Goal: Communication & Community: Answer question/provide support

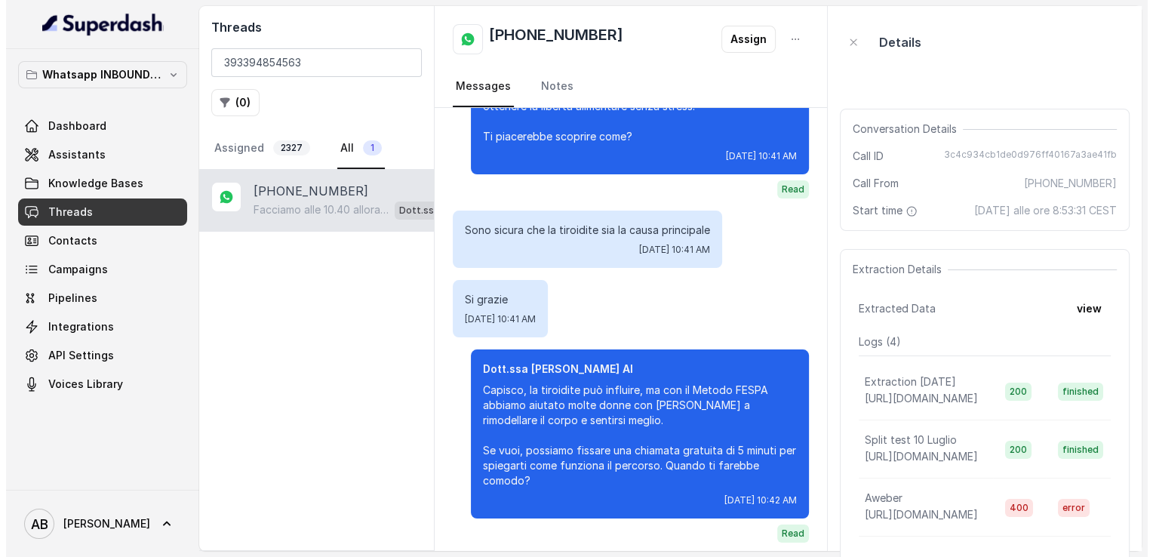
scroll to position [1186, 0]
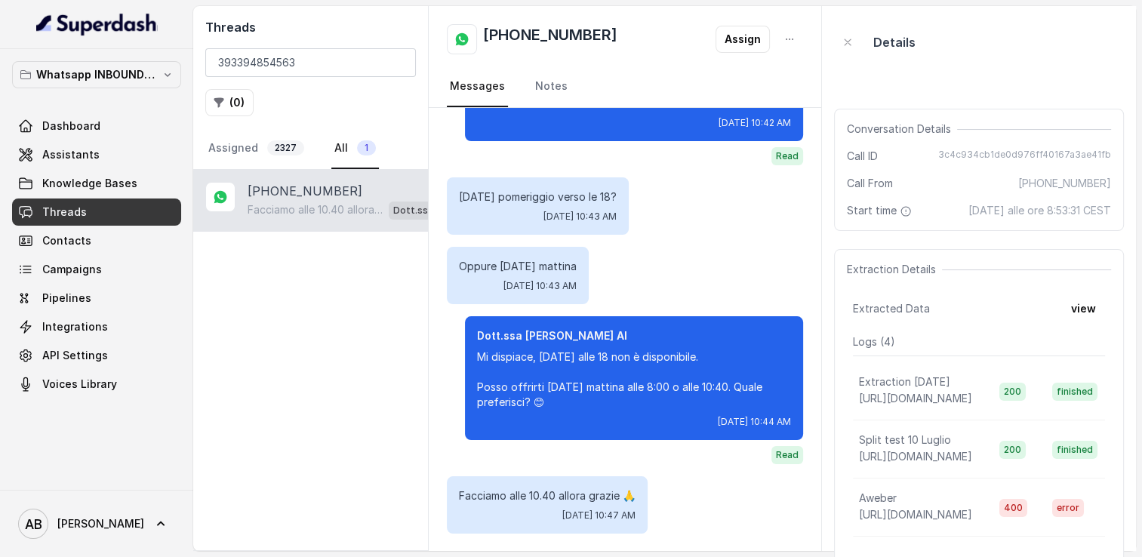
click at [518, 38] on h2 "+393394854563" at bounding box center [550, 39] width 134 height 30
copy h2 "+393394854563"
click at [398, 67] on input "393394854563" at bounding box center [310, 62] width 211 height 29
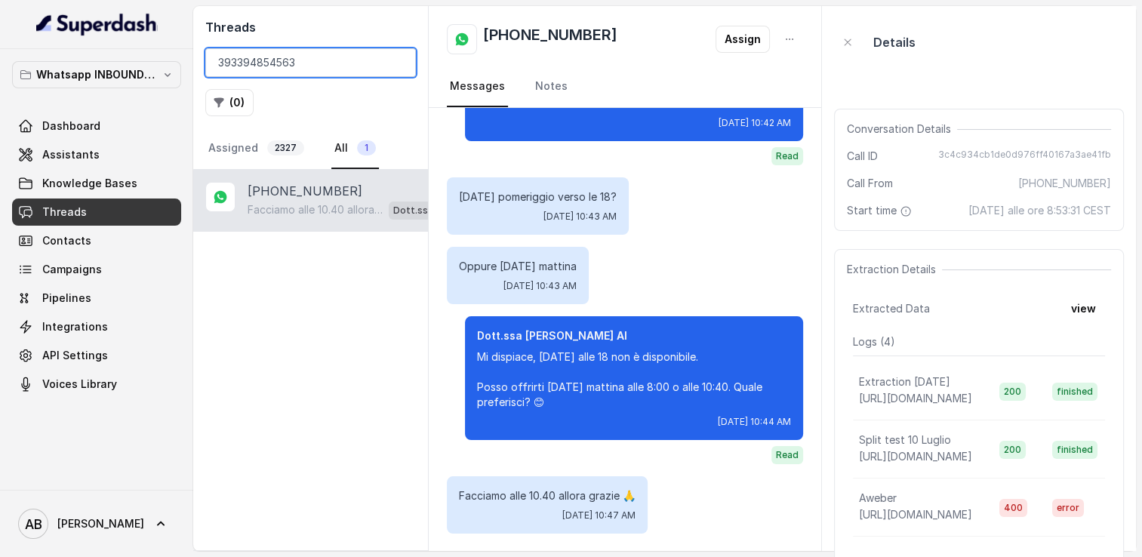
click at [397, 65] on input "393394854563" at bounding box center [310, 62] width 211 height 29
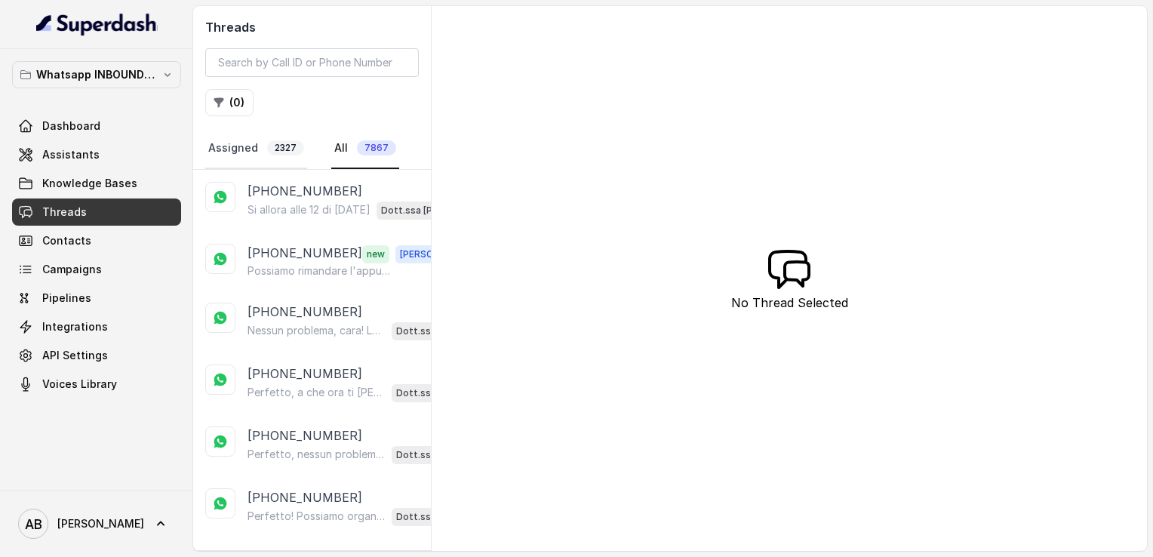
click at [232, 152] on link "Assigned 2327" at bounding box center [256, 148] width 102 height 41
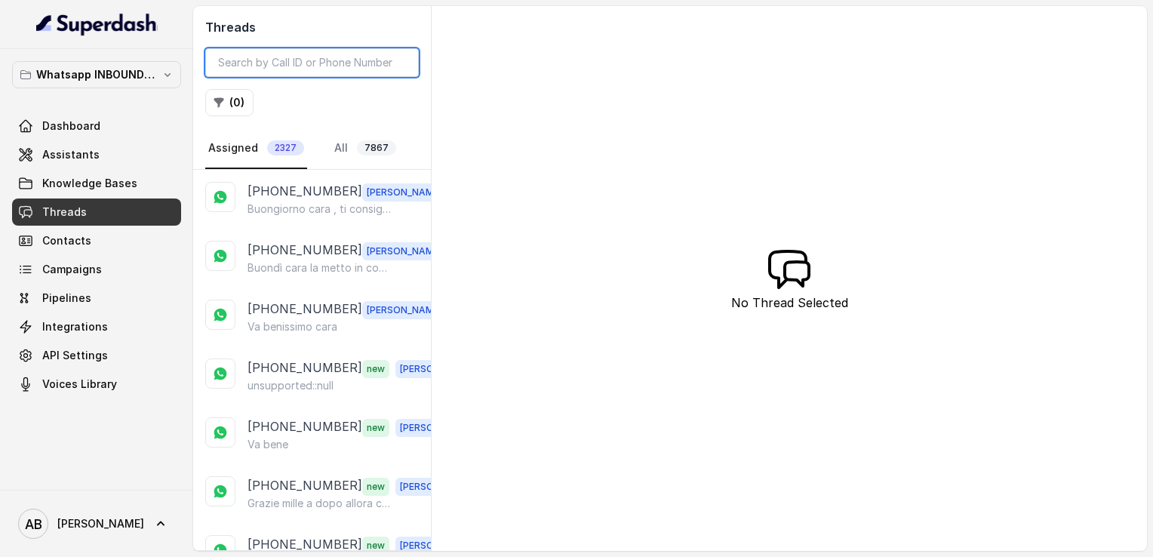
click at [324, 56] on input "search" at bounding box center [312, 62] width 214 height 29
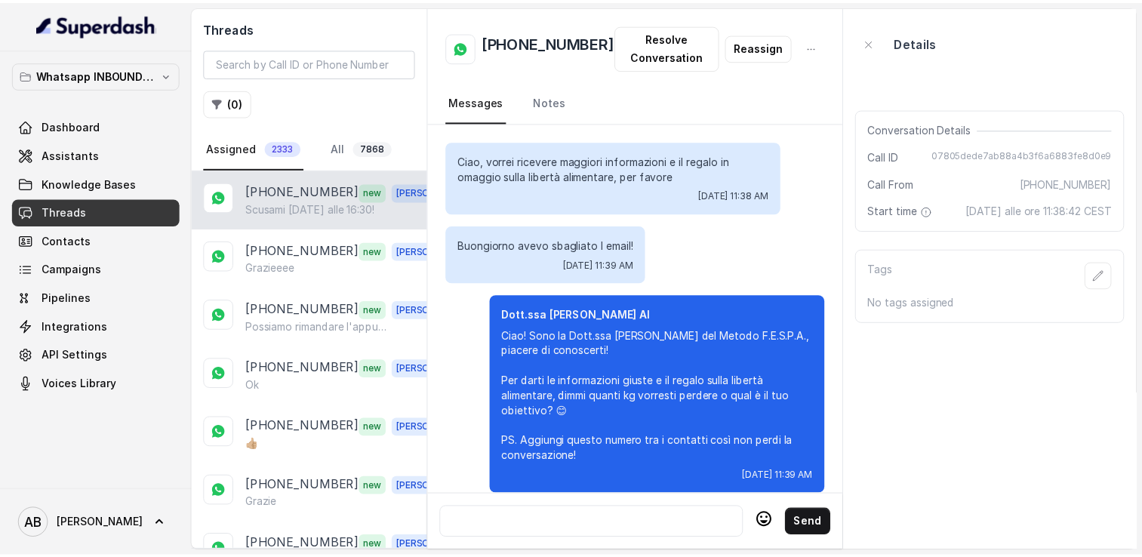
scroll to position [1754, 0]
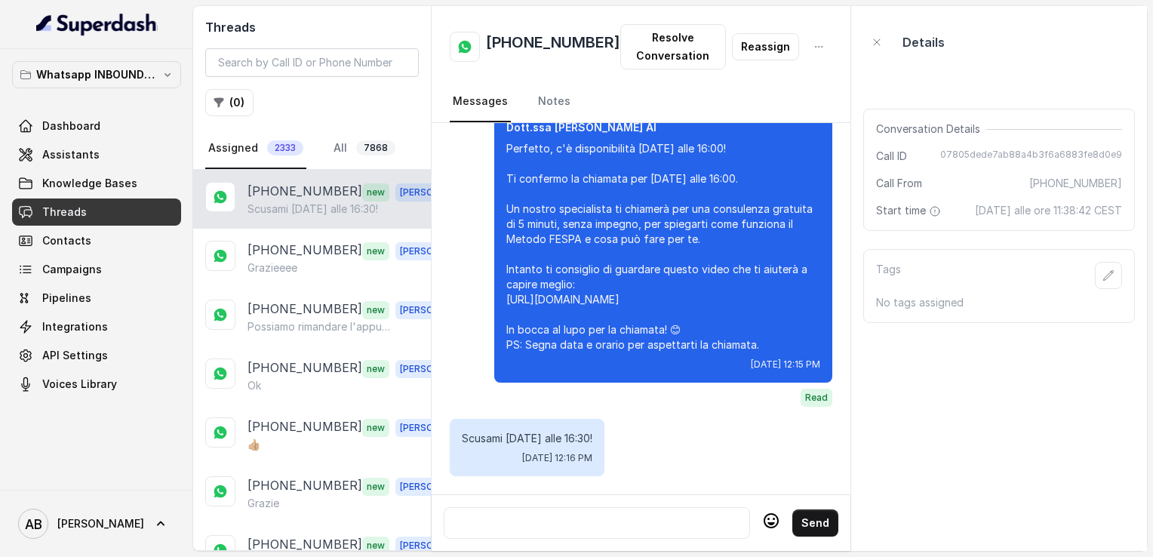
click at [767, 512] on icon at bounding box center [771, 521] width 18 height 18
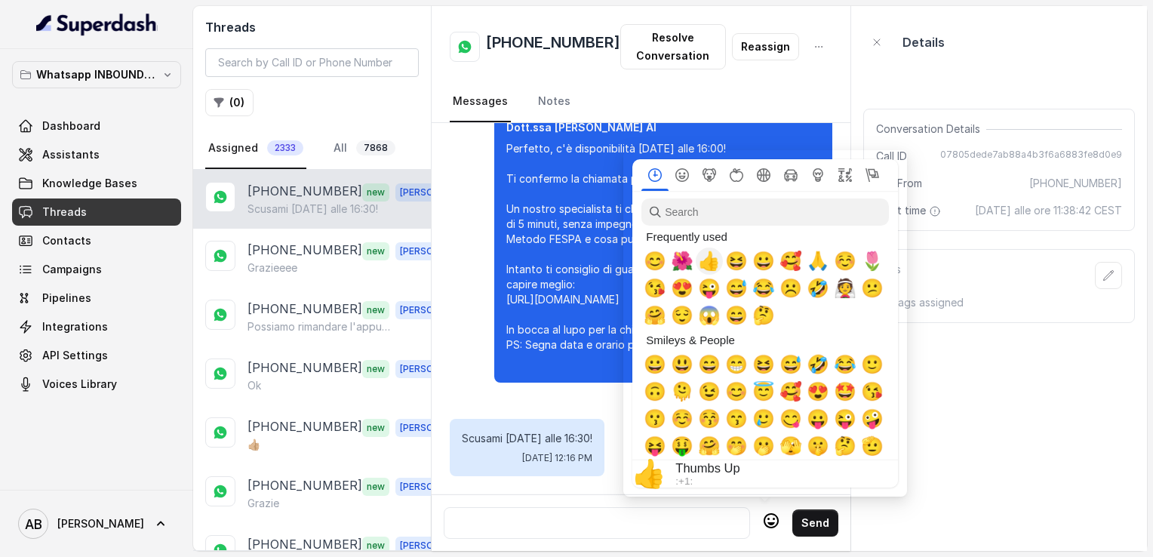
click at [718, 264] on span "👍" at bounding box center [709, 261] width 23 height 21
click at [766, 512] on icon at bounding box center [771, 521] width 18 height 18
click at [773, 524] on icon at bounding box center [771, 521] width 18 height 18
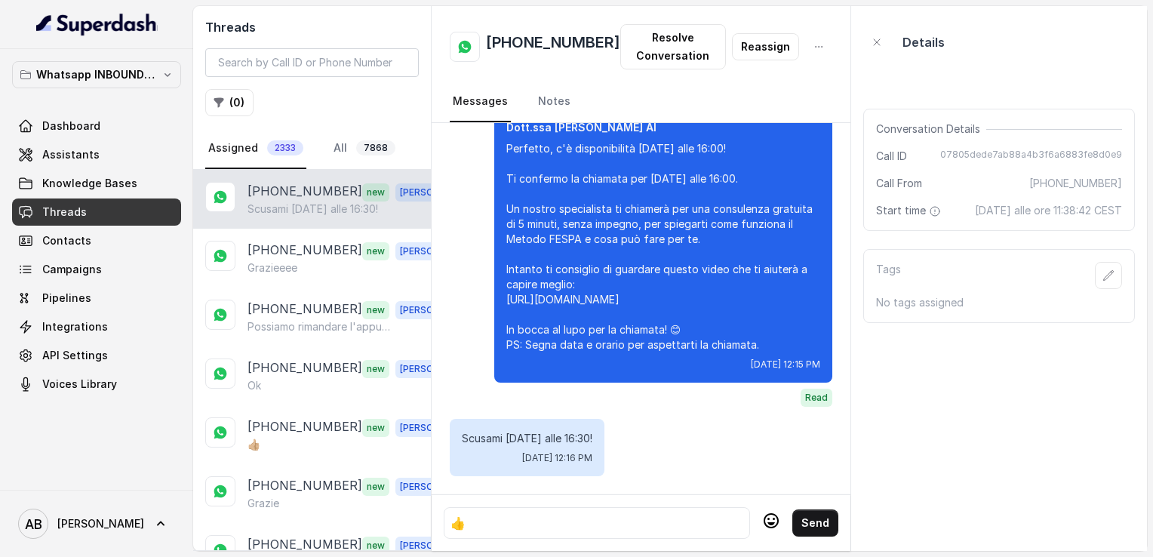
click at [675, 257] on p "Perfetto, c'è disponibilità [DATE] alle 16:00! Ti confermo la chiamata per [DAT…" at bounding box center [663, 246] width 314 height 211
click at [767, 522] on icon at bounding box center [771, 523] width 8 height 3
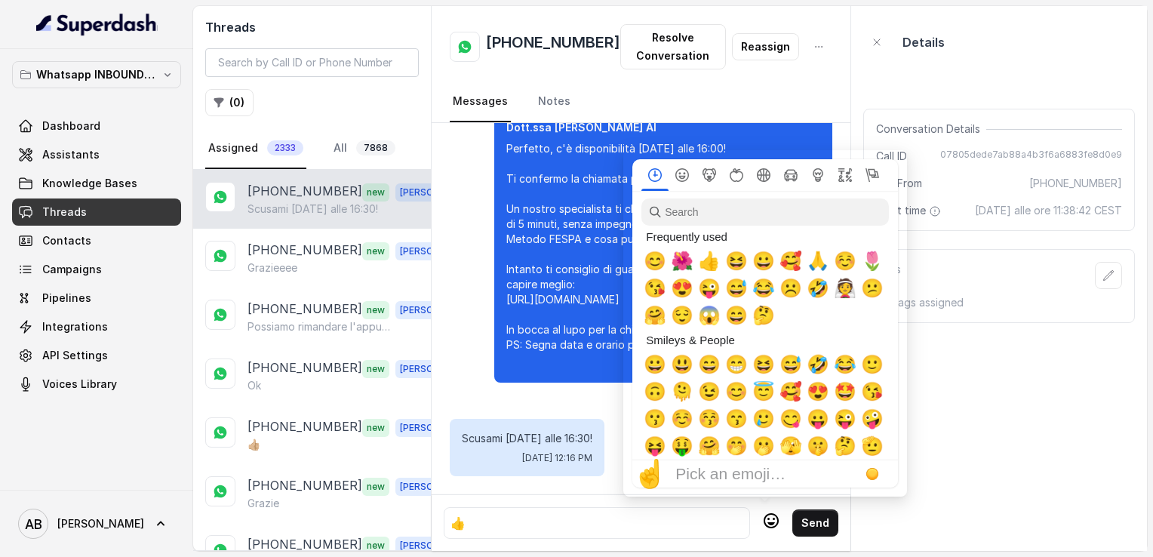
click at [682, 269] on span "🌺" at bounding box center [682, 261] width 23 height 21
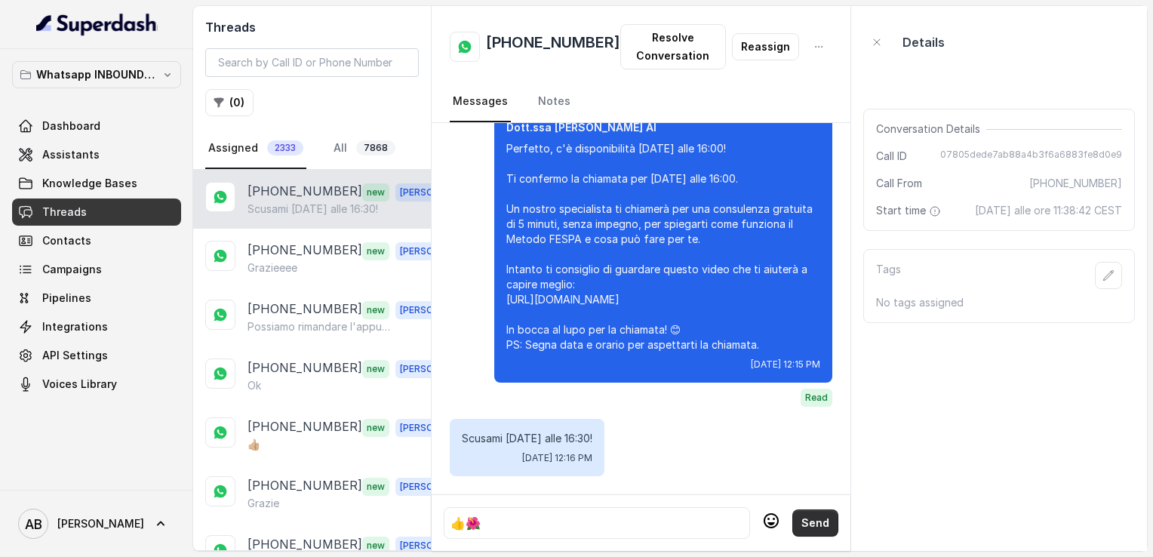
click at [813, 521] on button "Send" at bounding box center [815, 522] width 46 height 27
click at [529, 45] on h2 "[PHONE_NUMBER]" at bounding box center [553, 47] width 134 height 30
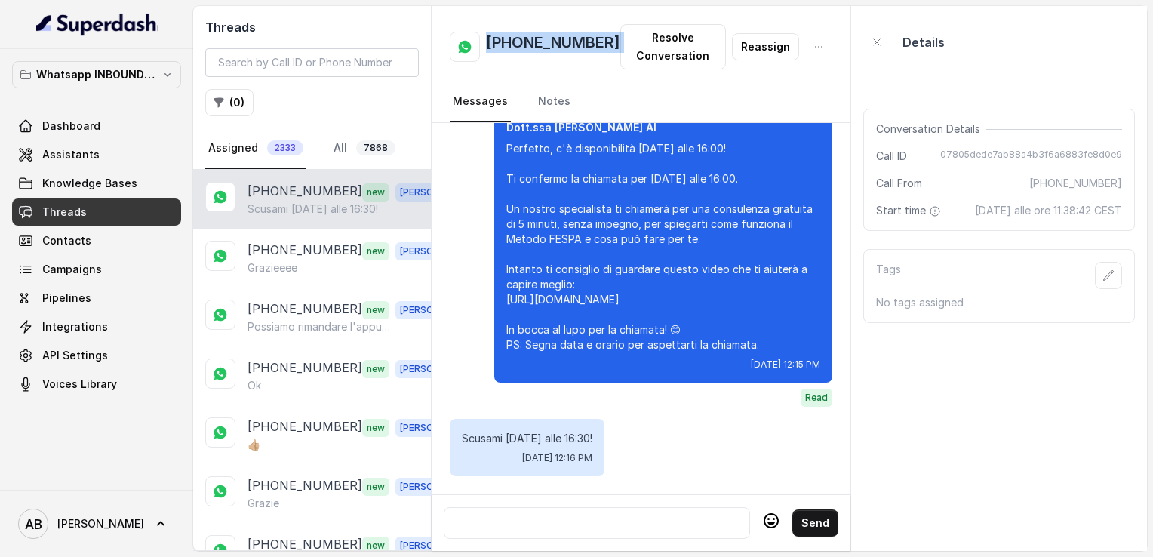
copy h2 "[PHONE_NUMBER]"
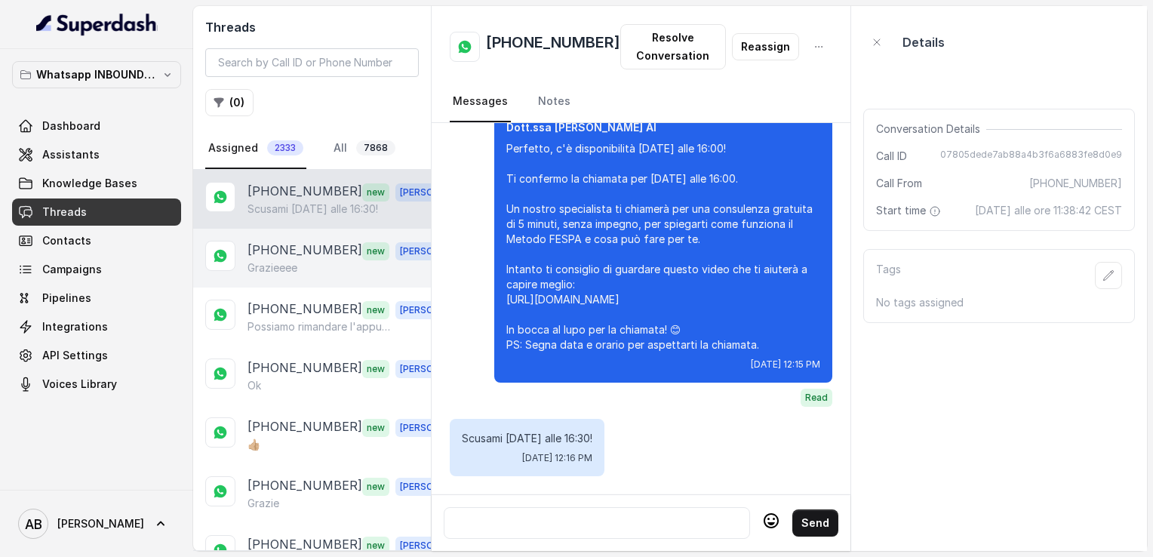
click at [281, 249] on p "[PHONE_NUMBER]" at bounding box center [305, 251] width 115 height 20
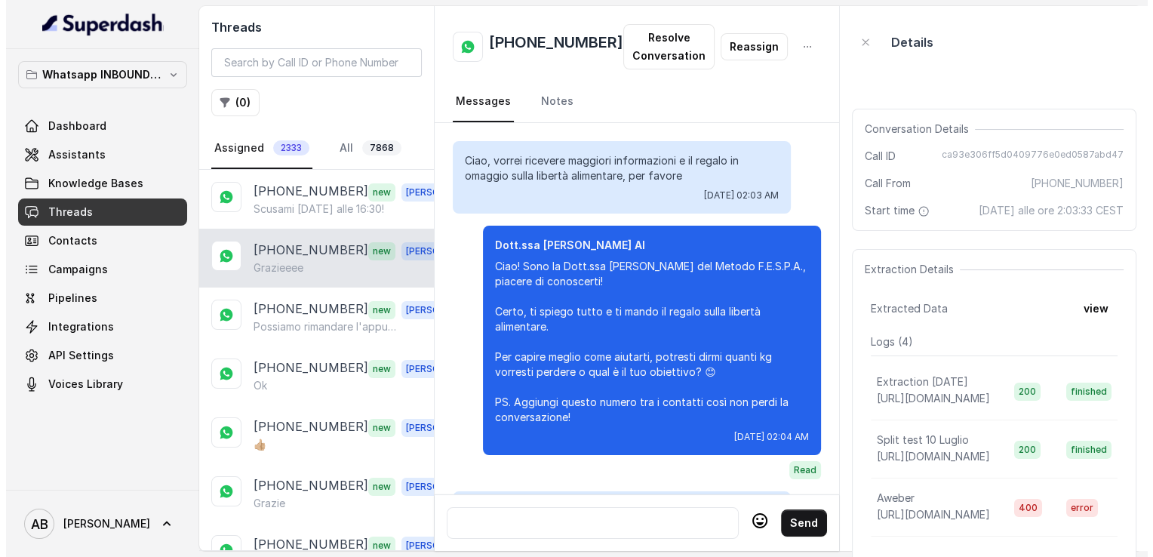
scroll to position [2122, 0]
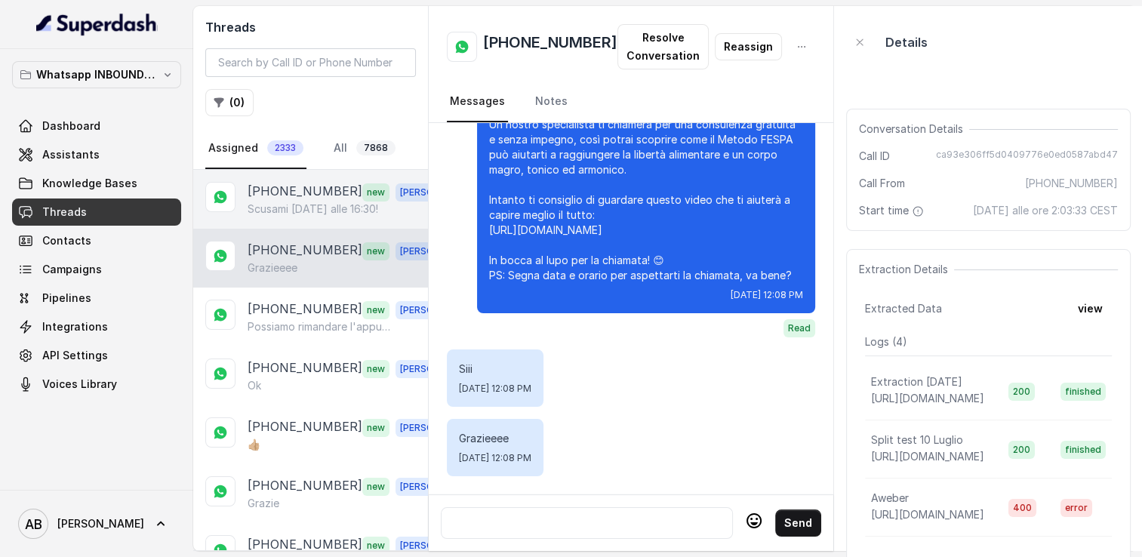
click at [282, 189] on p "[PHONE_NUMBER]" at bounding box center [305, 192] width 115 height 20
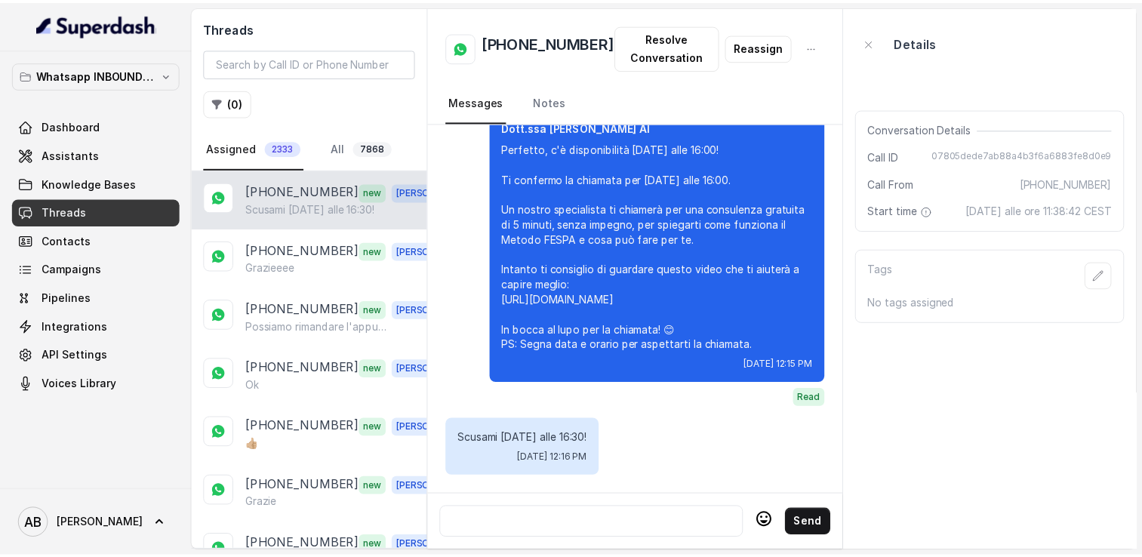
scroll to position [1754, 0]
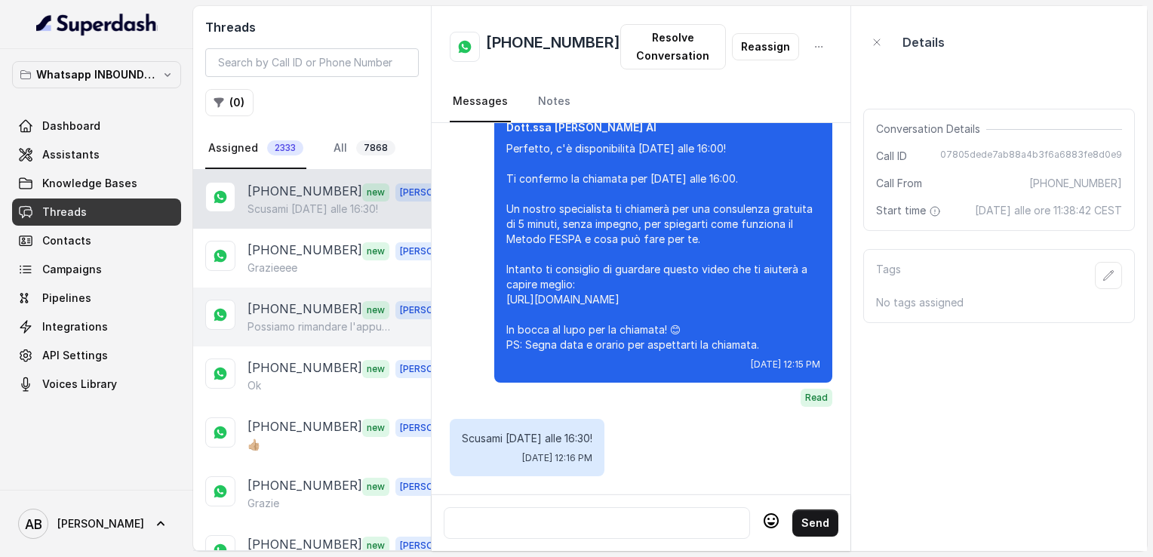
click at [290, 312] on p "[PHONE_NUMBER]" at bounding box center [305, 310] width 115 height 20
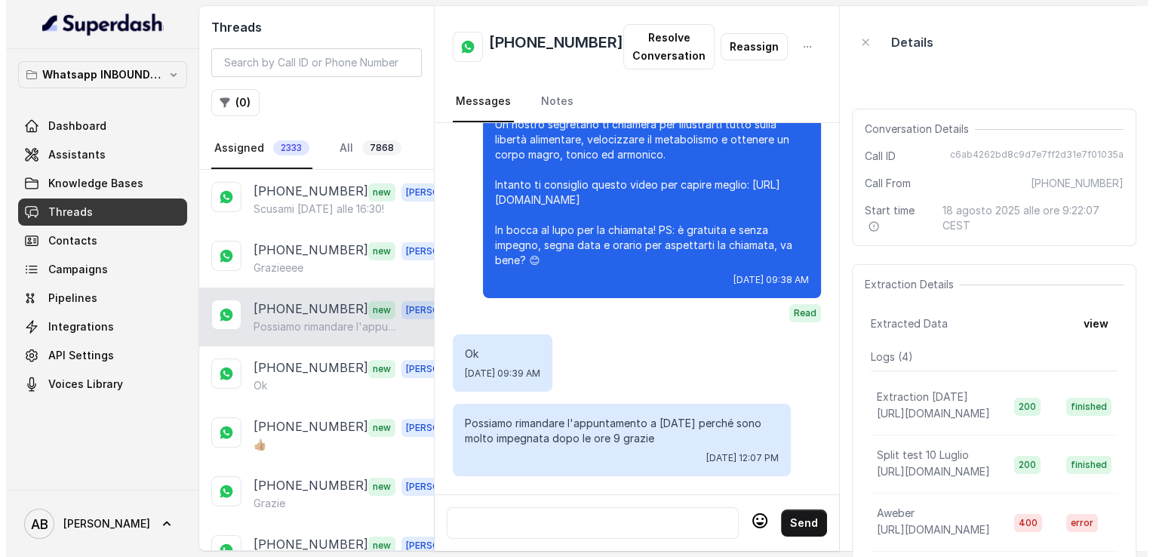
scroll to position [1968, 0]
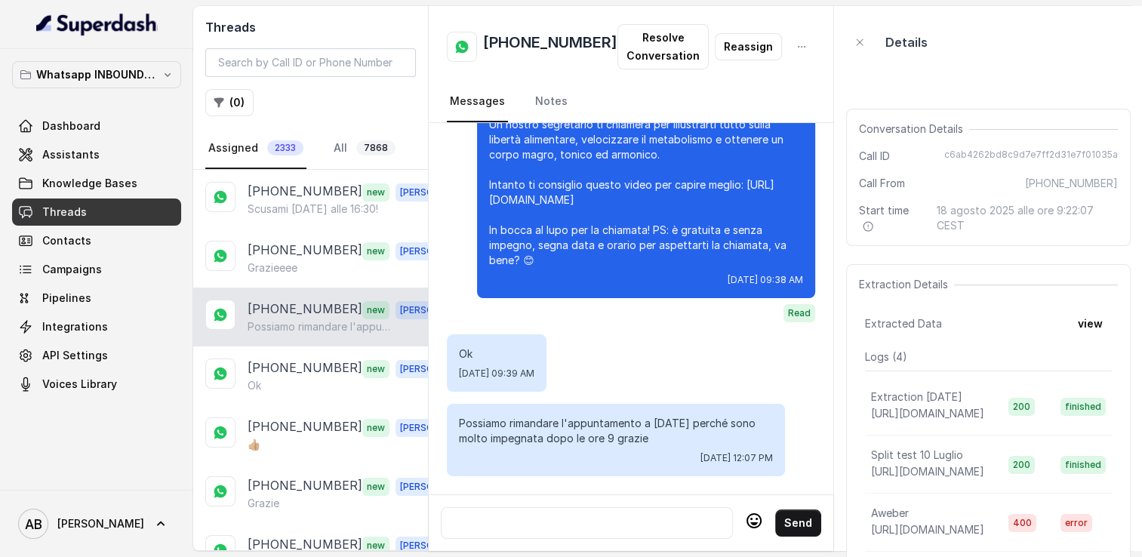
click at [531, 38] on h2 "[PHONE_NUMBER]" at bounding box center [550, 47] width 134 height 30
copy h2 "[PHONE_NUMBER]"
click at [308, 374] on p "[PHONE_NUMBER]" at bounding box center [305, 368] width 115 height 20
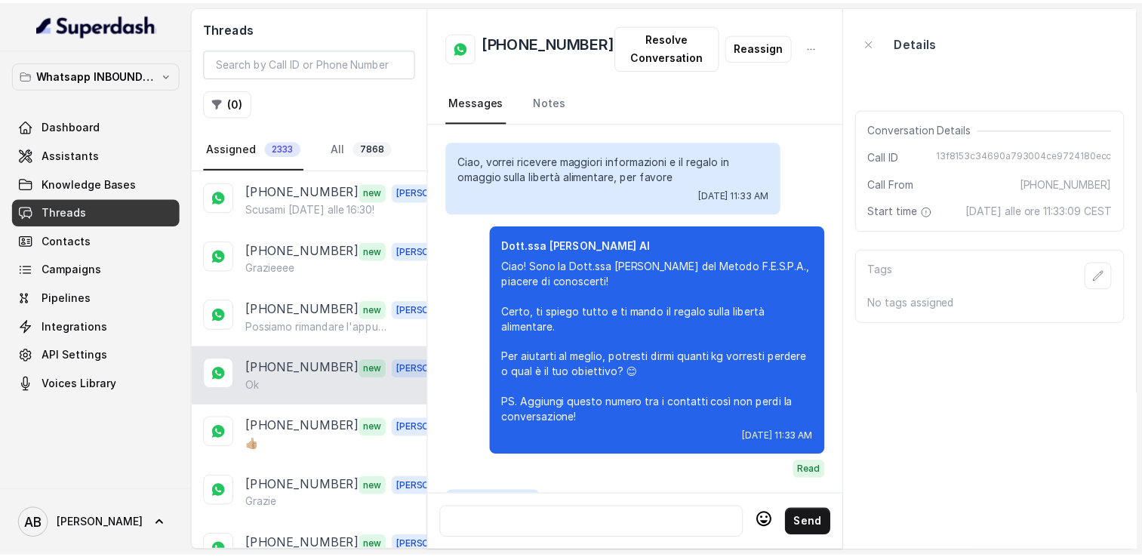
scroll to position [1884, 0]
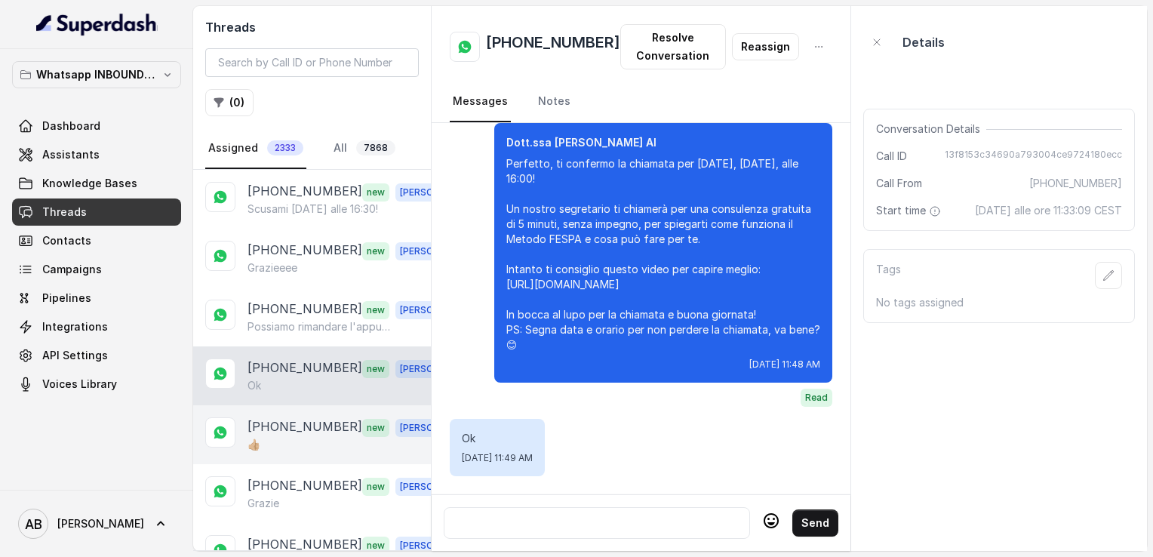
click at [297, 441] on div "👍🏼" at bounding box center [355, 444] width 214 height 15
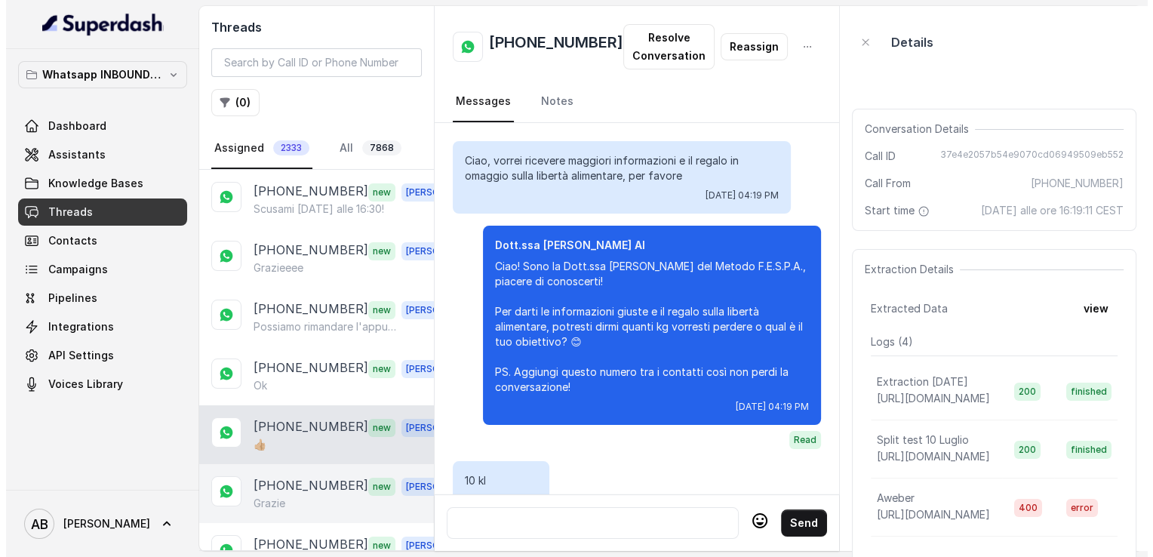
scroll to position [2397, 0]
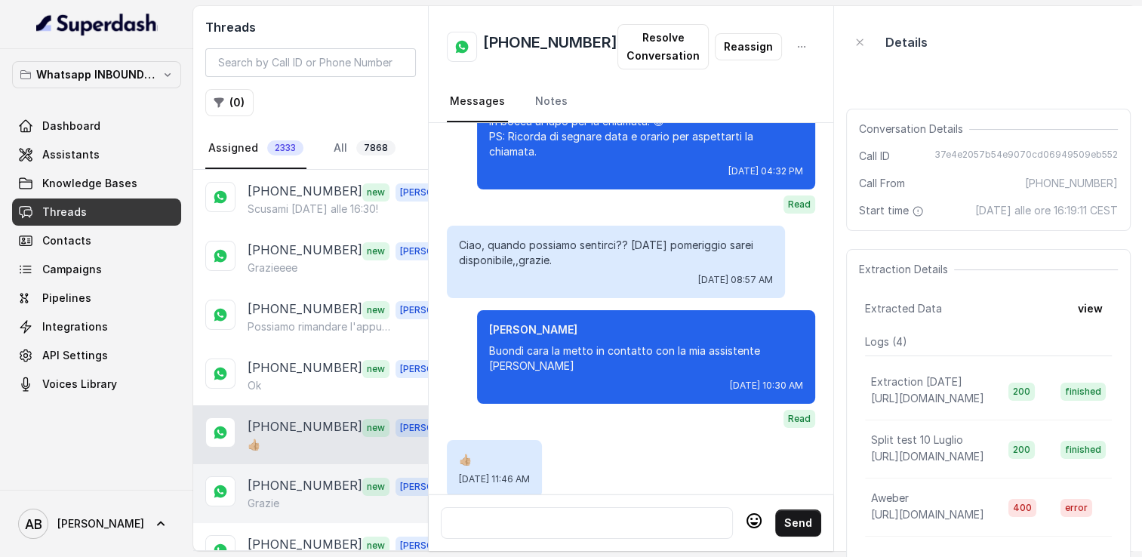
click at [318, 481] on p "[PHONE_NUMBER]" at bounding box center [305, 486] width 115 height 20
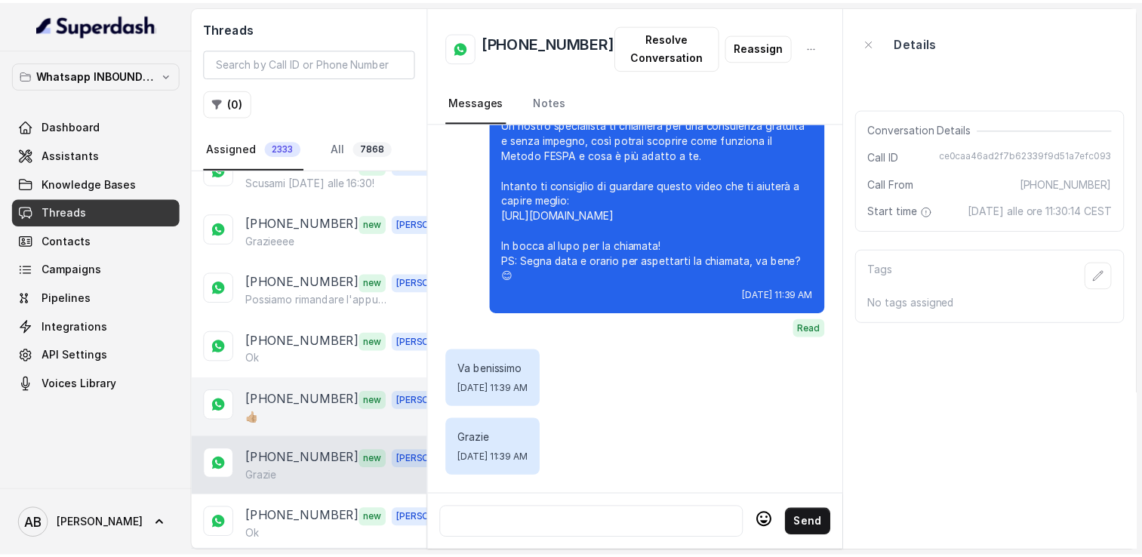
scroll to position [75, 0]
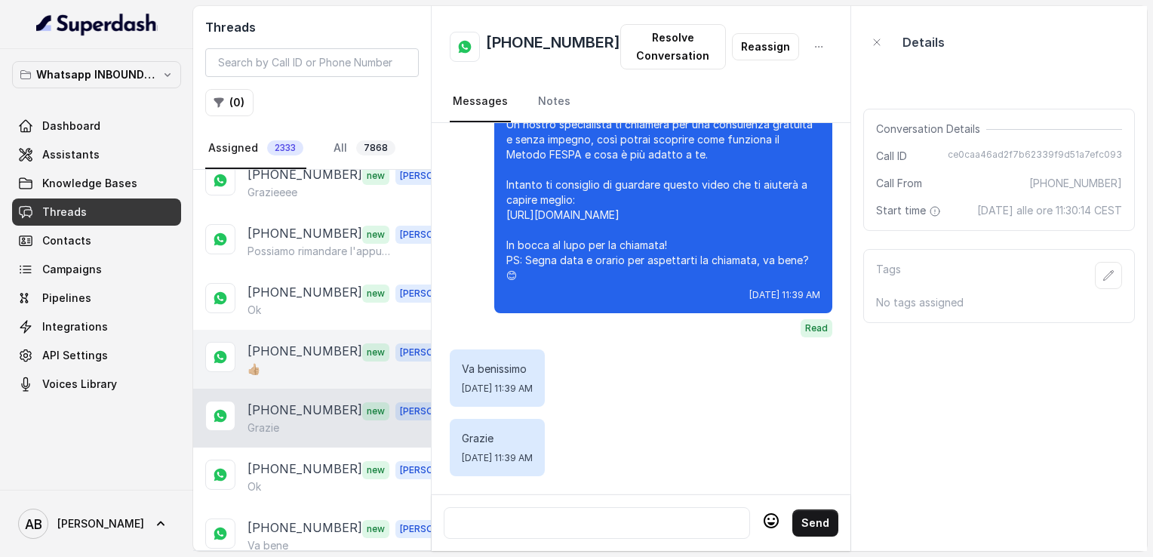
click at [303, 354] on p "[PHONE_NUMBER]" at bounding box center [305, 352] width 115 height 20
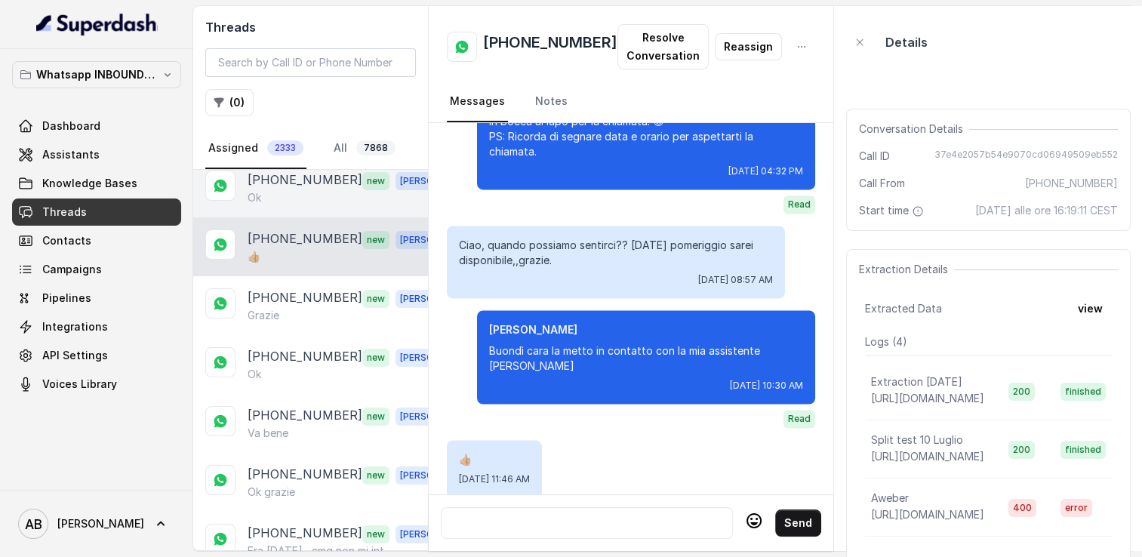
scroll to position [226, 0]
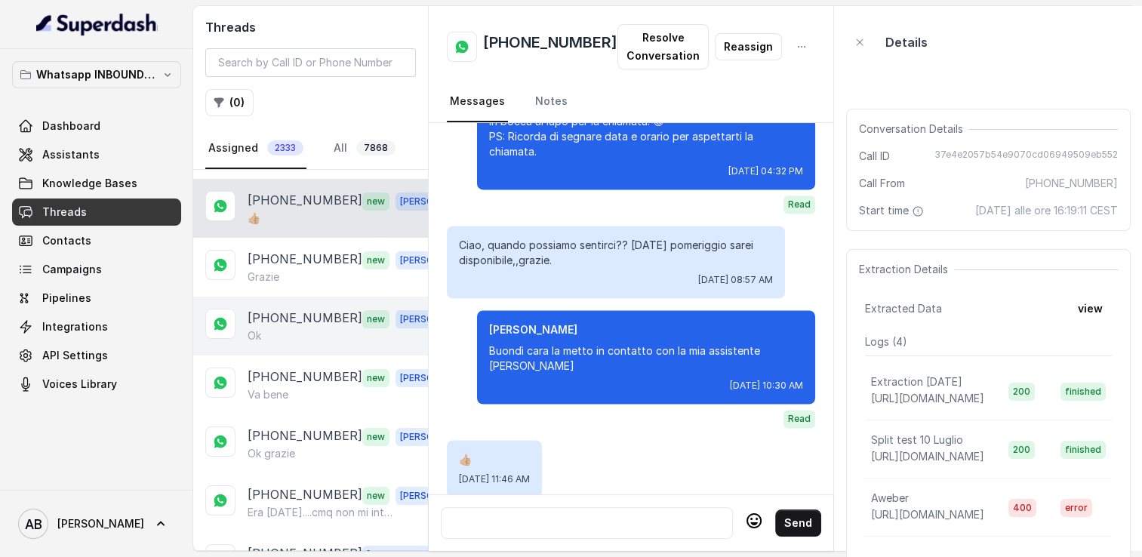
click at [312, 309] on p "[PHONE_NUMBER]" at bounding box center [305, 319] width 115 height 20
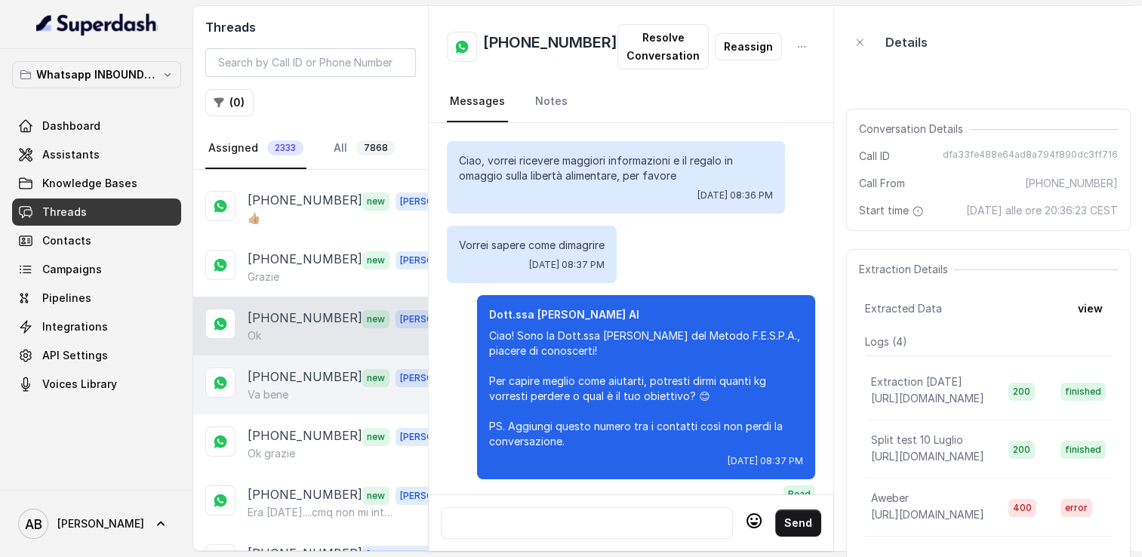
scroll to position [2894, 0]
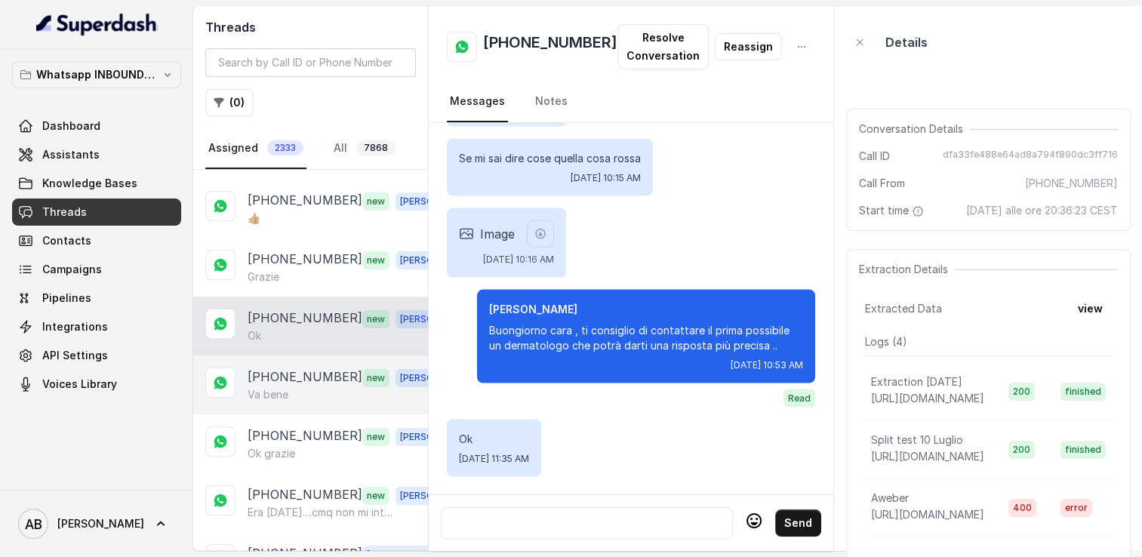
click at [314, 387] on div "Va bene" at bounding box center [353, 394] width 211 height 15
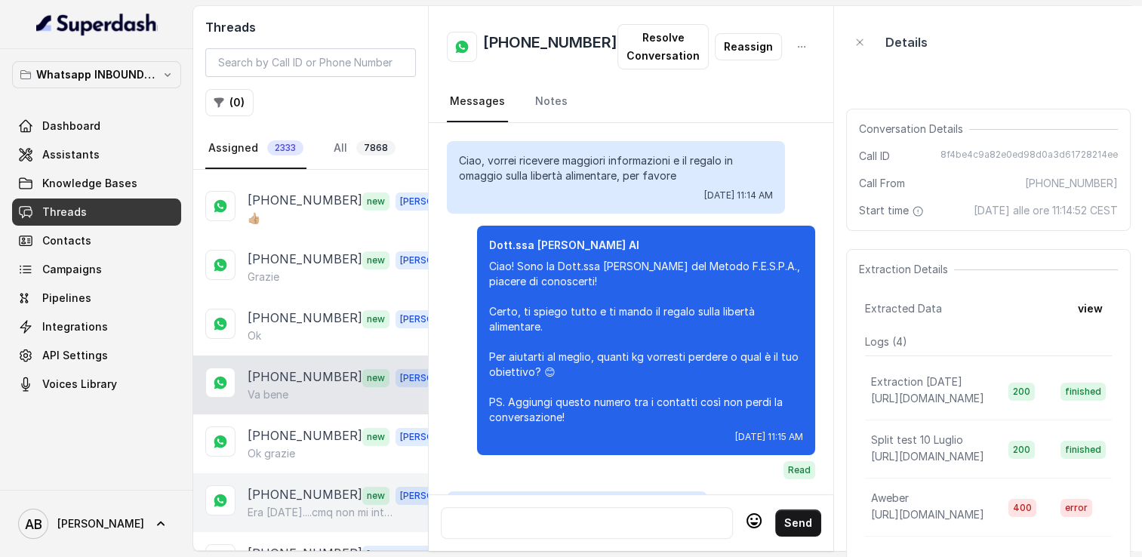
scroll to position [1938, 0]
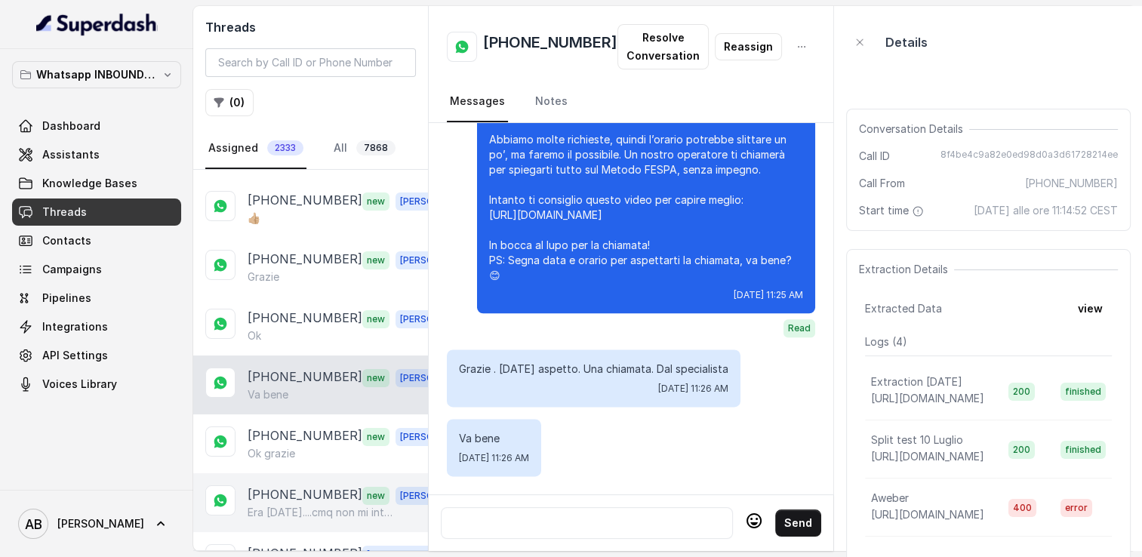
click at [315, 505] on p "Era [DATE]....cmq non mi interessa più grazie ugualmente" at bounding box center [320, 512] width 145 height 15
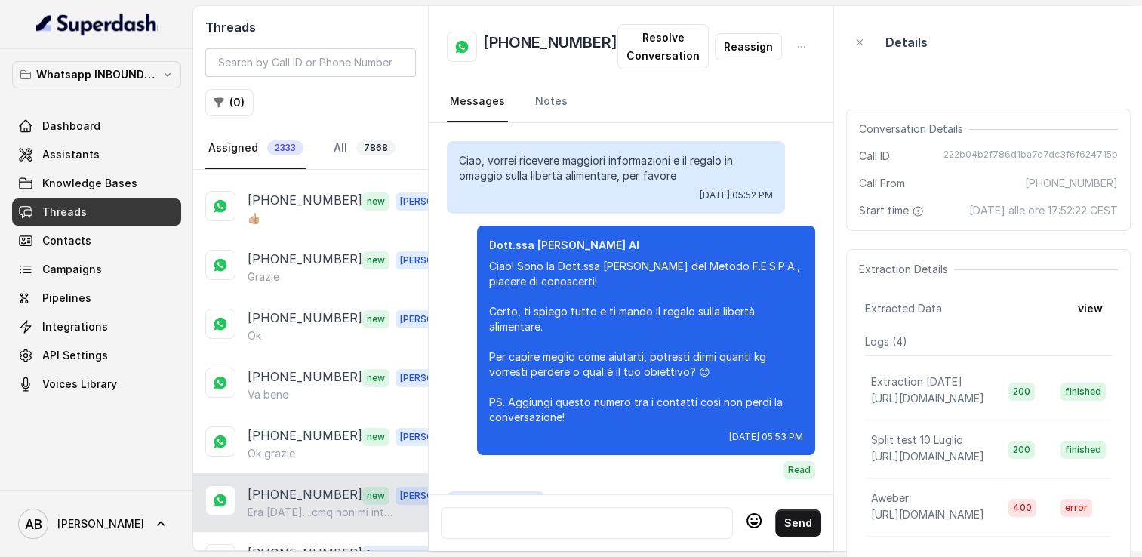
scroll to position [2487, 0]
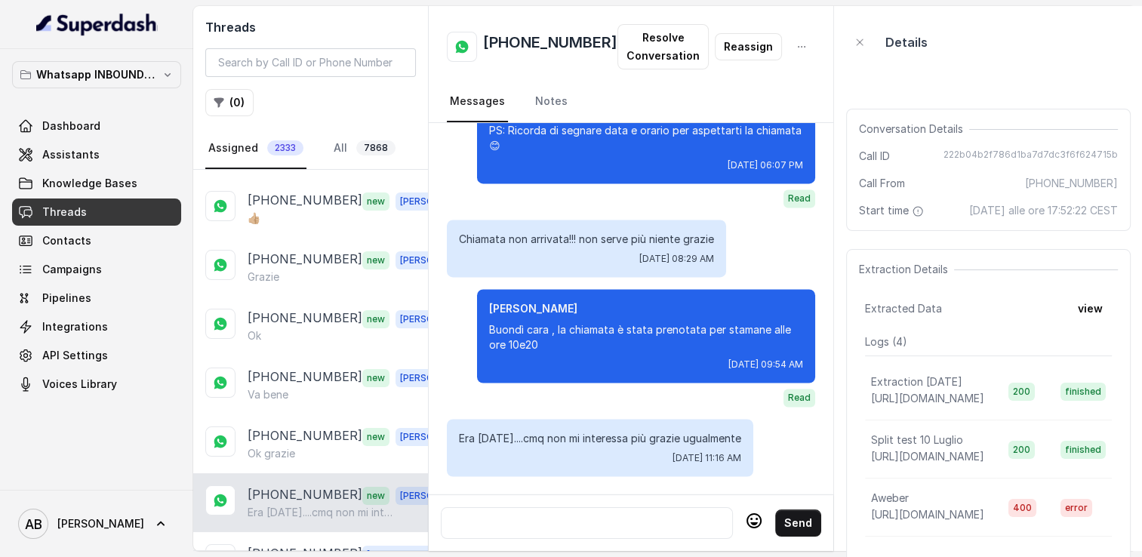
click at [601, 514] on div at bounding box center [587, 523] width 278 height 18
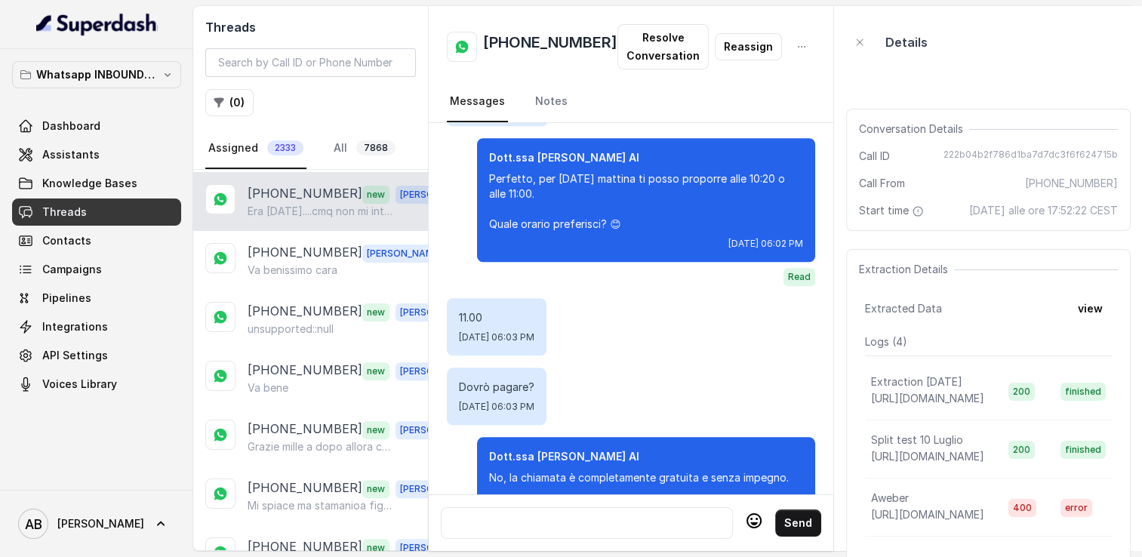
scroll to position [528, 0]
click at [301, 233] on div "[PHONE_NUMBER] [PERSON_NAME] benissimo cara" at bounding box center [310, 259] width 235 height 59
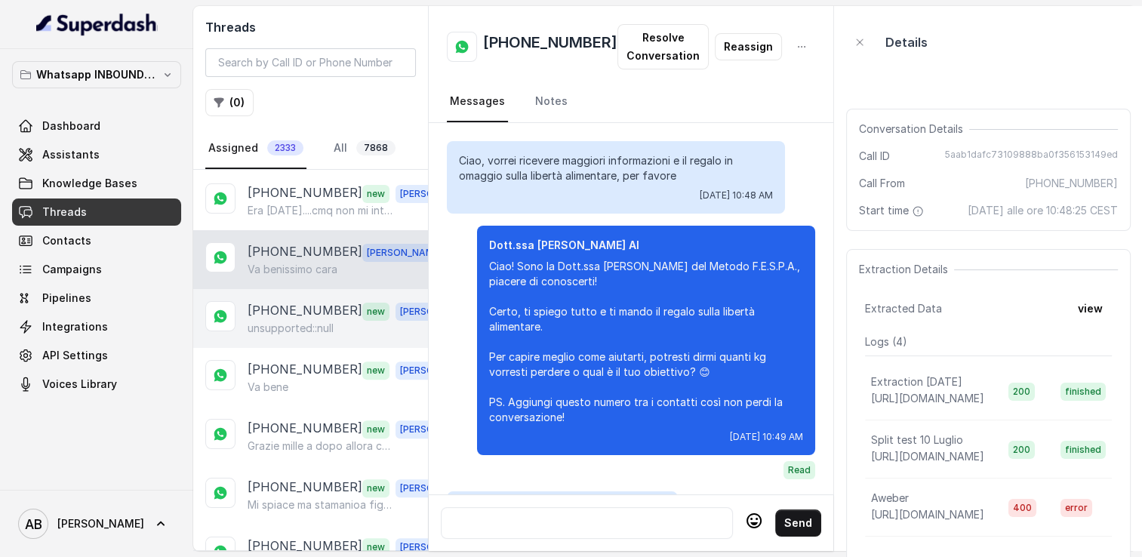
scroll to position [2149, 0]
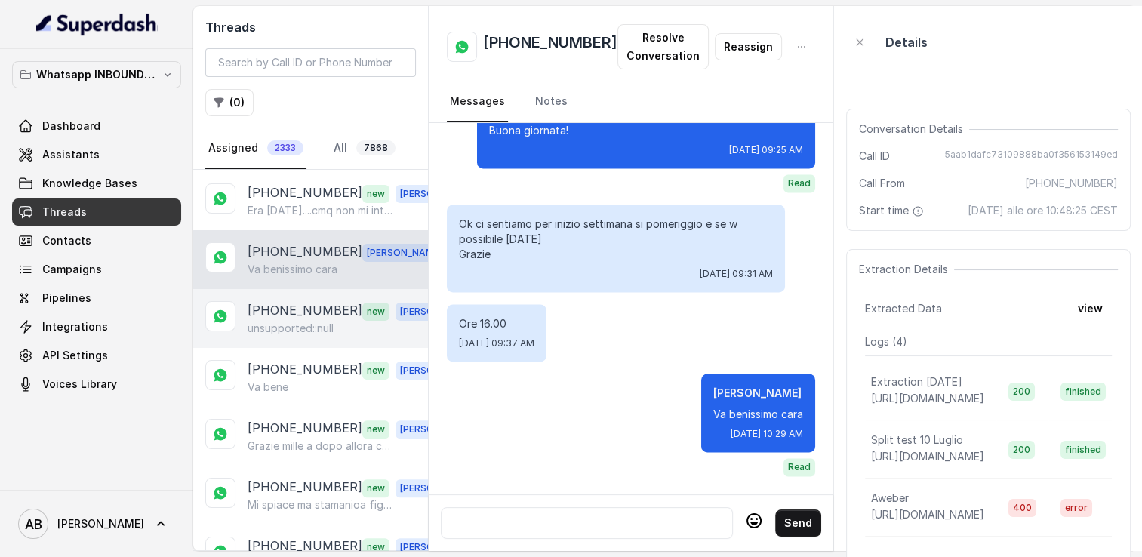
click at [303, 309] on p "[PHONE_NUMBER]" at bounding box center [305, 311] width 115 height 20
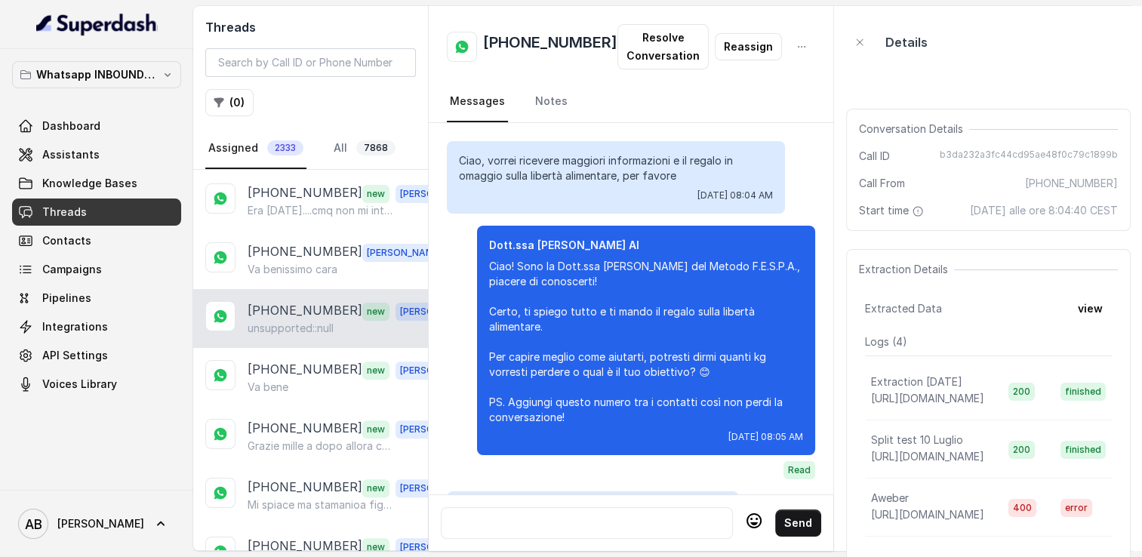
scroll to position [1485, 0]
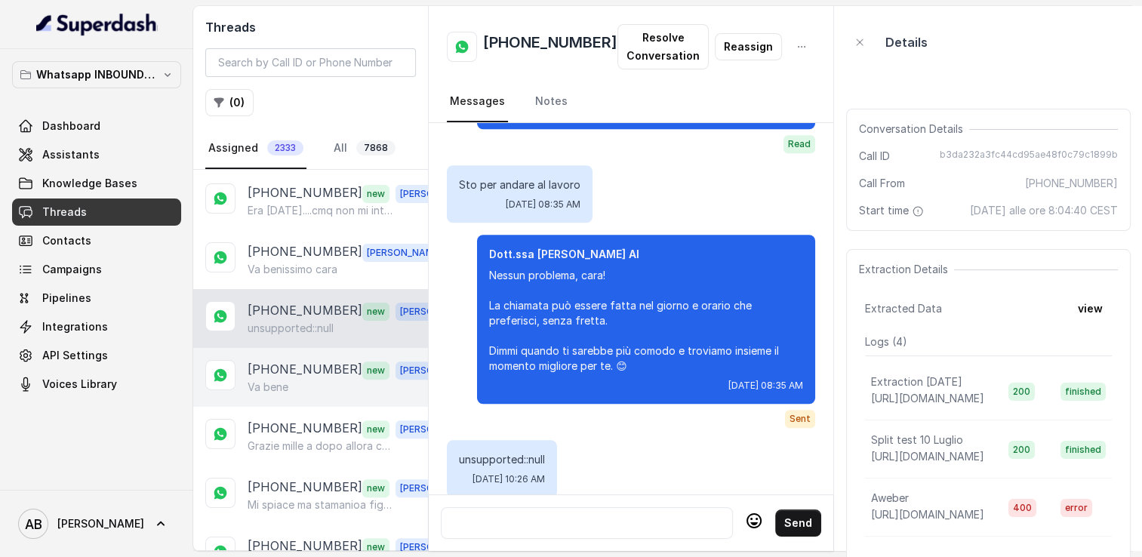
click at [309, 365] on p "[PHONE_NUMBER]" at bounding box center [305, 370] width 115 height 20
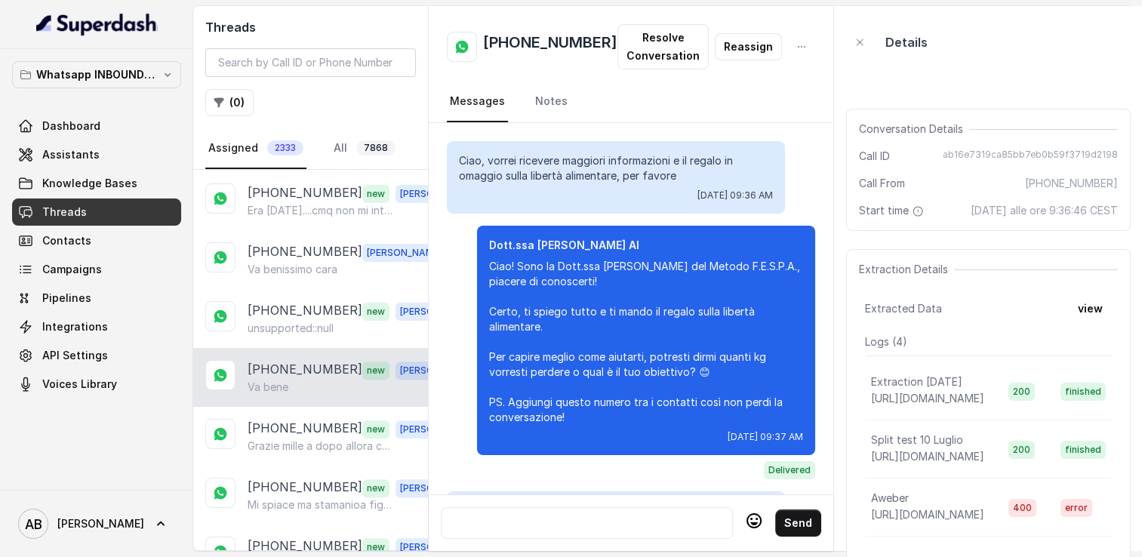
scroll to position [2255, 0]
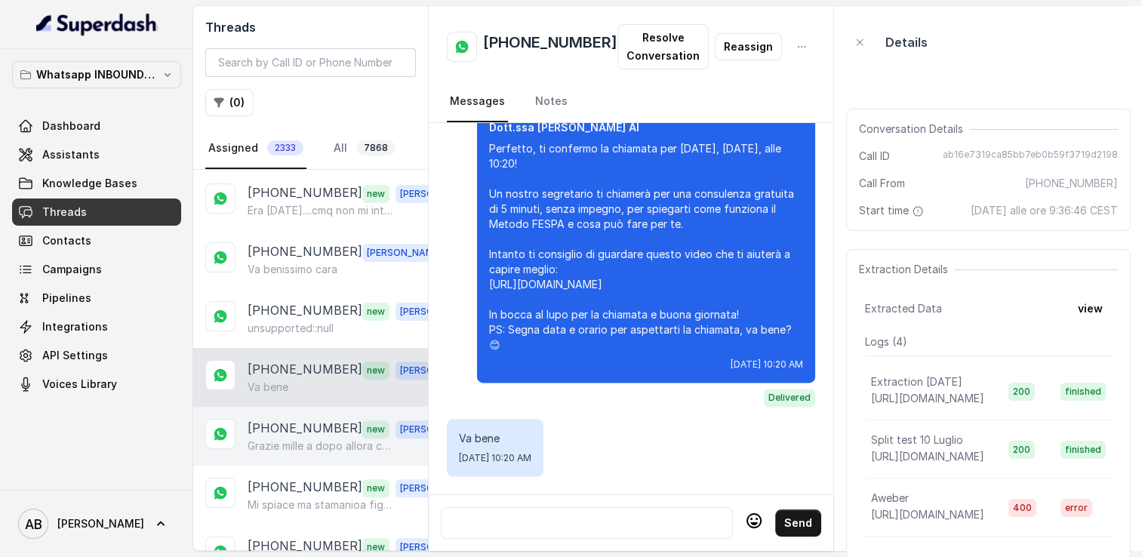
click at [321, 407] on div "[PHONE_NUMBER] new [PERSON_NAME] mille a dopo allora che vi scrivo se riesco po…" at bounding box center [310, 436] width 235 height 59
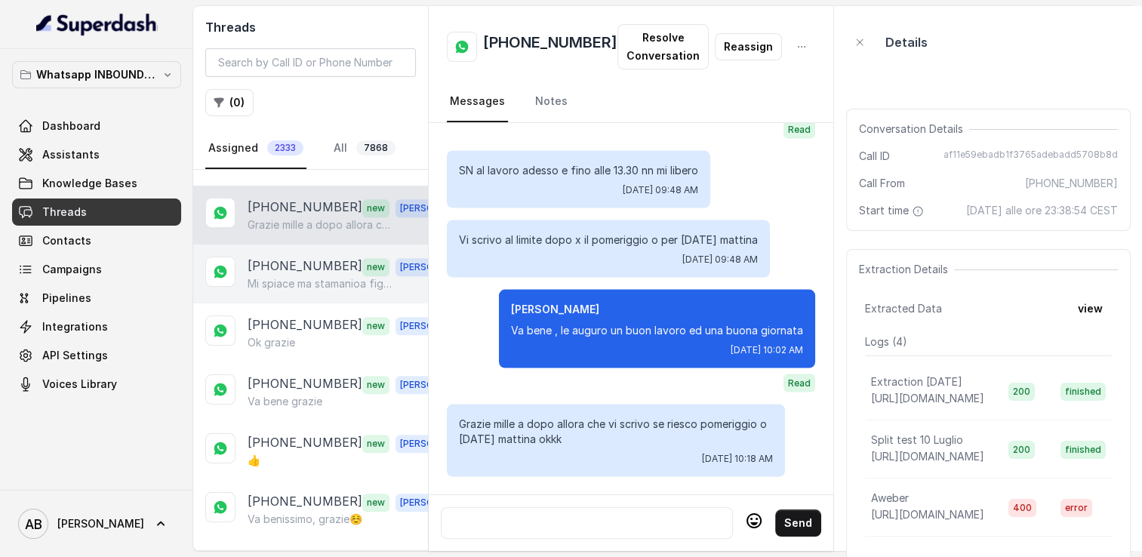
scroll to position [755, 0]
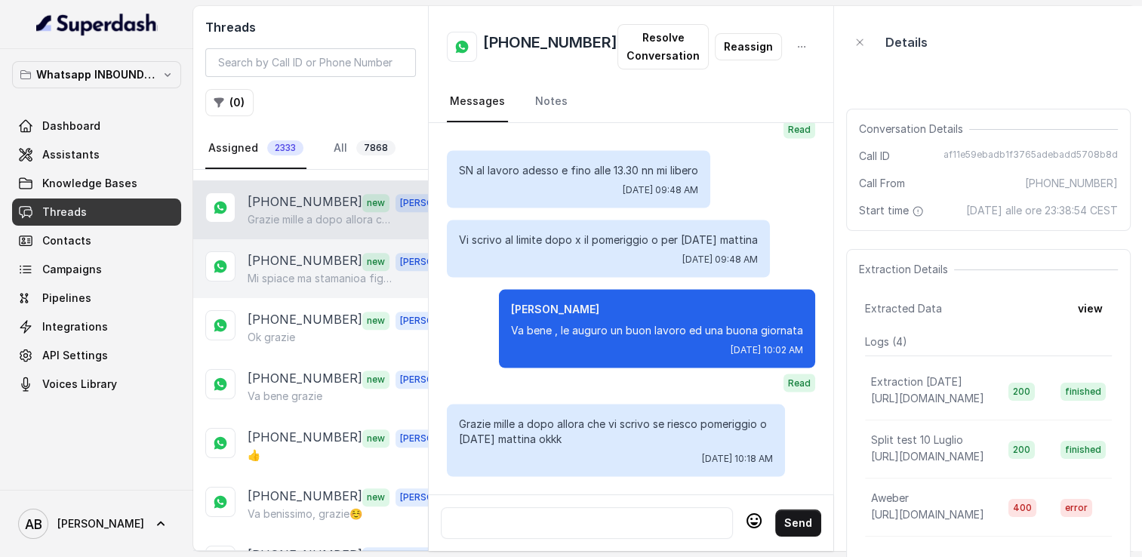
click at [309, 271] on p "Mi spiace ma stamanioa figlia lavora Se vi è possibile [DATE] o [DATE] sempre m…" at bounding box center [320, 278] width 145 height 15
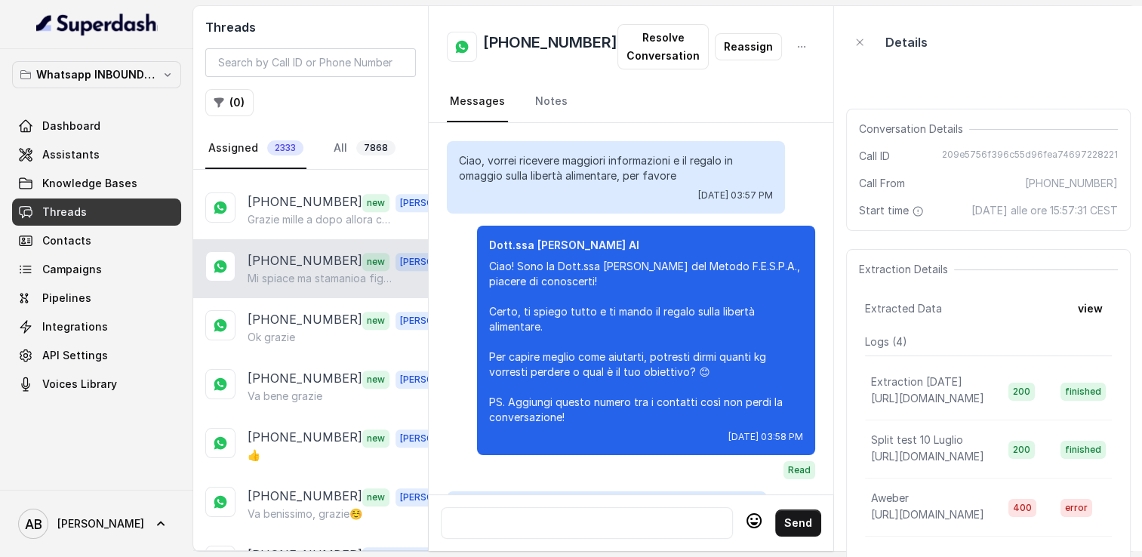
scroll to position [1621, 0]
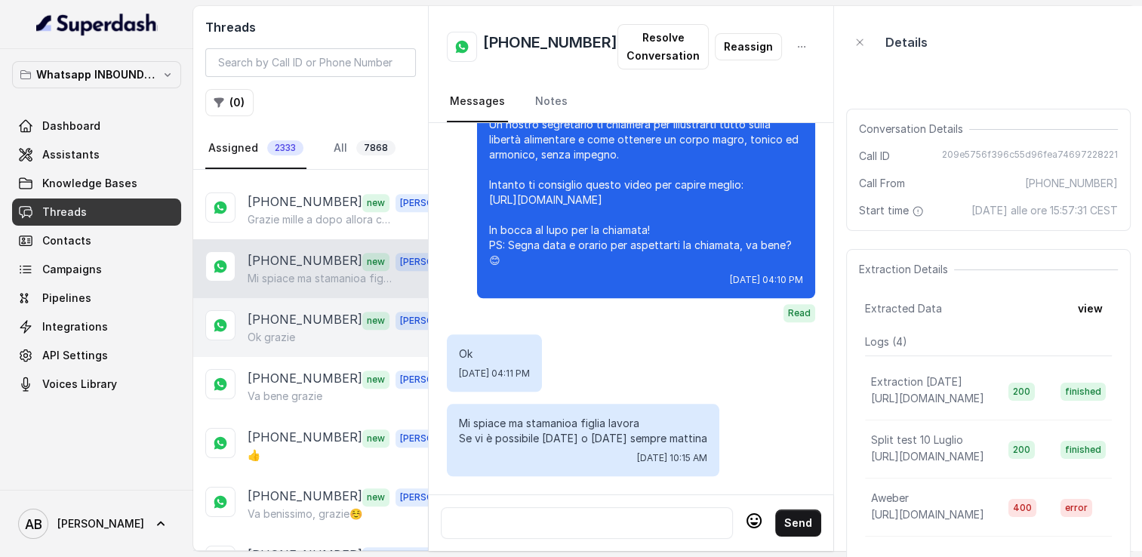
click at [303, 310] on p "[PHONE_NUMBER]" at bounding box center [305, 320] width 115 height 20
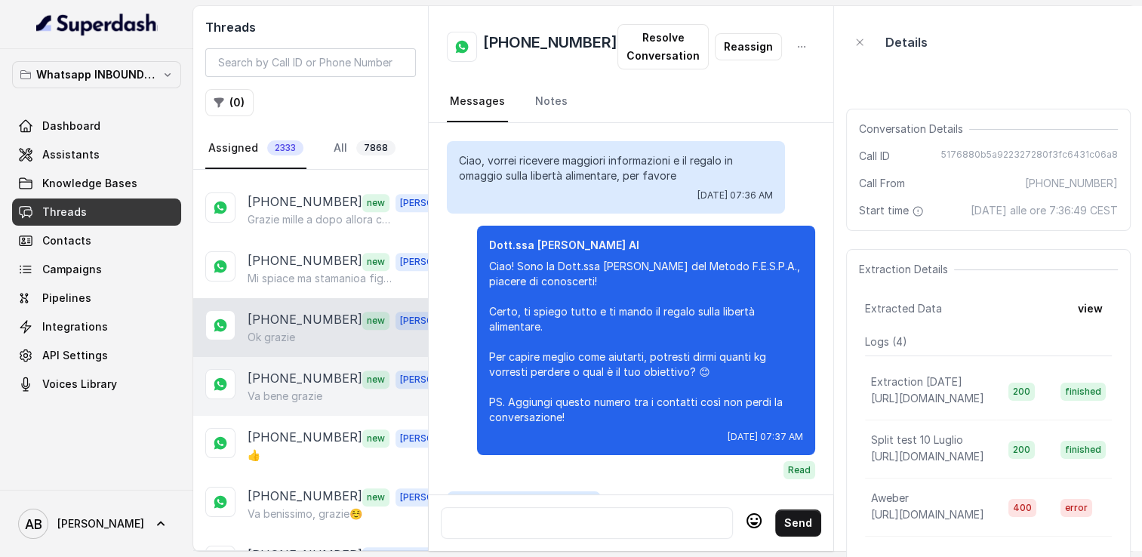
scroll to position [1579, 0]
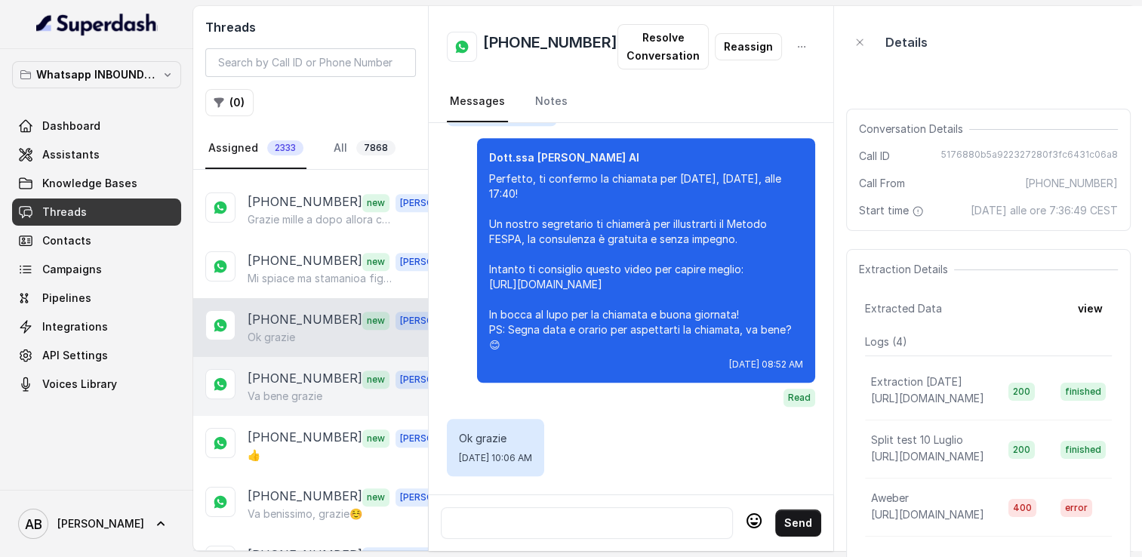
click at [306, 391] on p "Va bene grazie" at bounding box center [285, 396] width 75 height 15
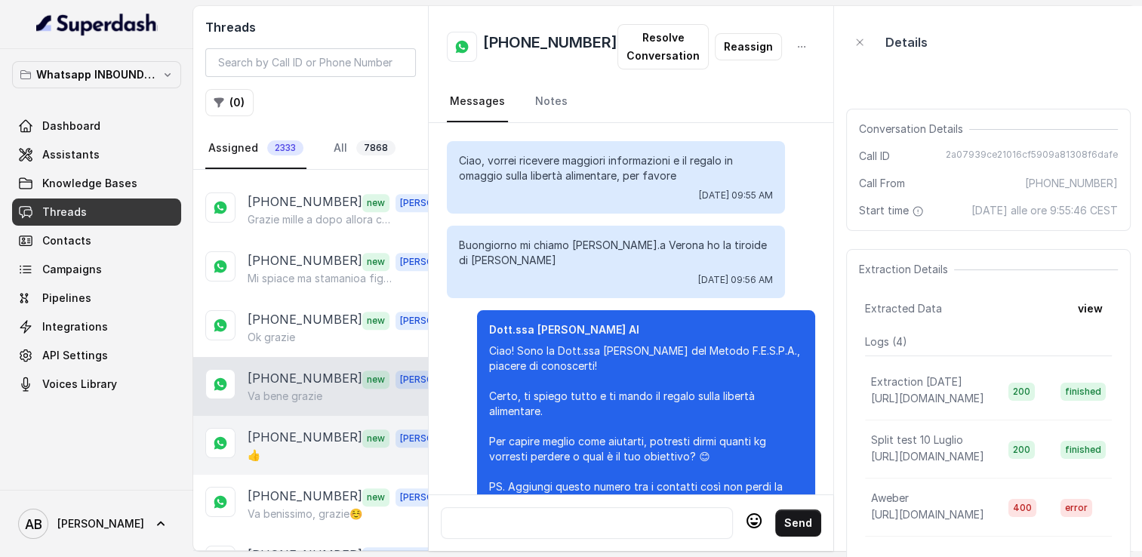
scroll to position [1784, 0]
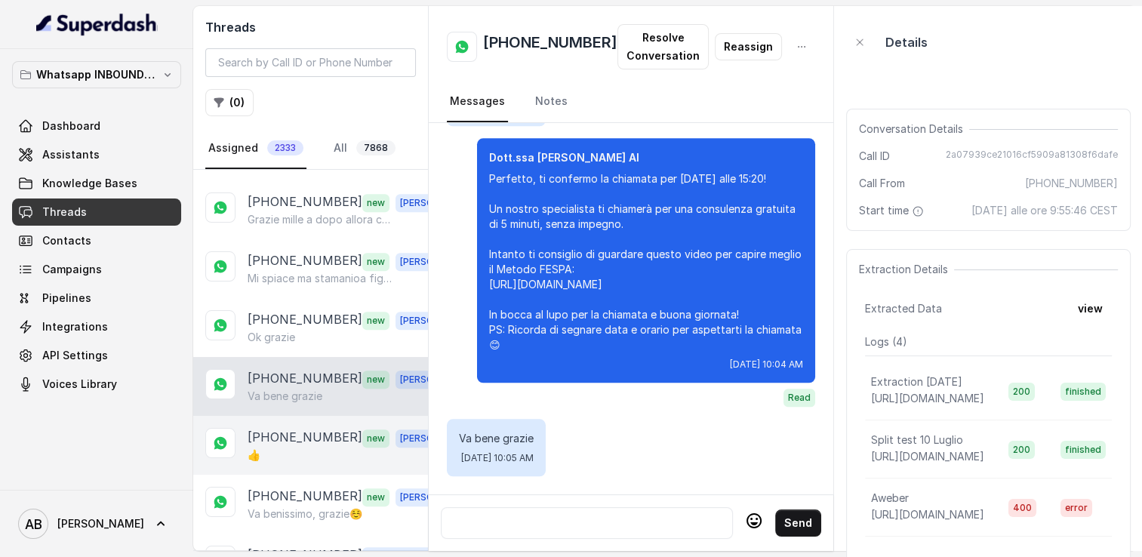
click at [312, 429] on p "[PHONE_NUMBER]" at bounding box center [305, 438] width 115 height 20
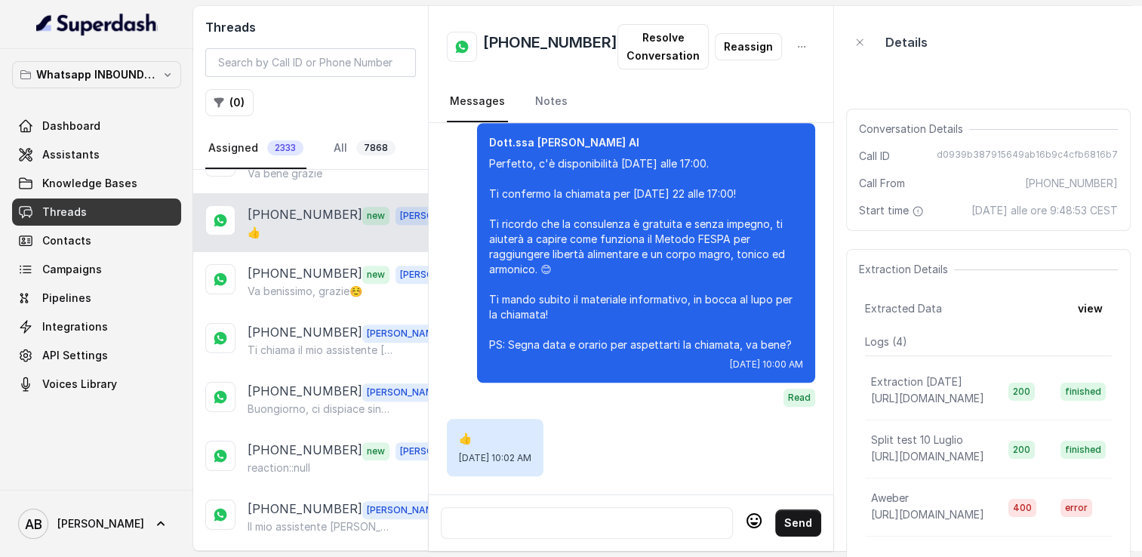
scroll to position [981, 0]
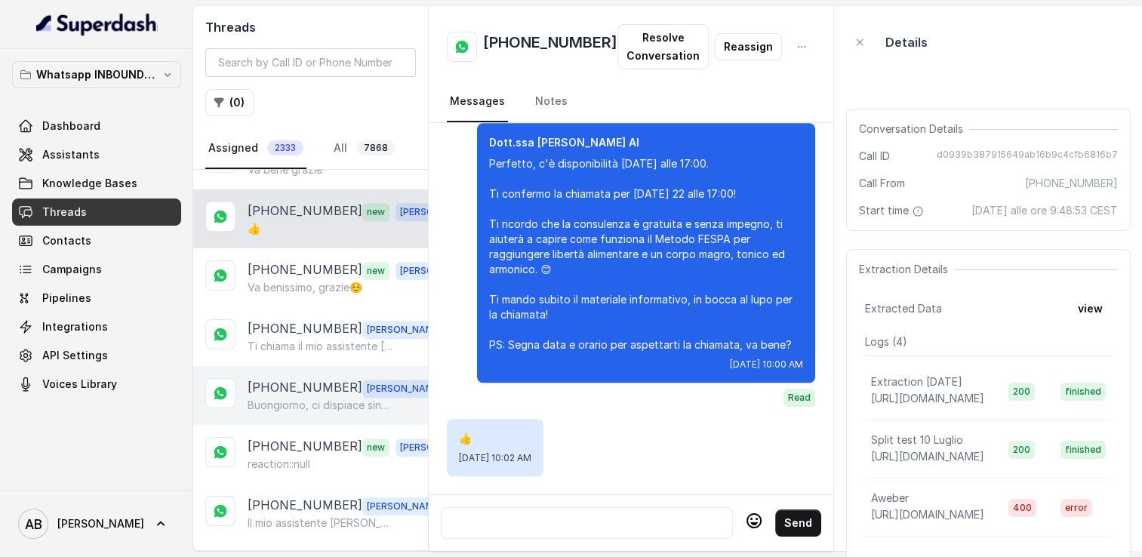
click at [316, 398] on p "Buongiorno, ci dispiace sinceramente per il disguido e per non essere riusciti …" at bounding box center [320, 405] width 145 height 15
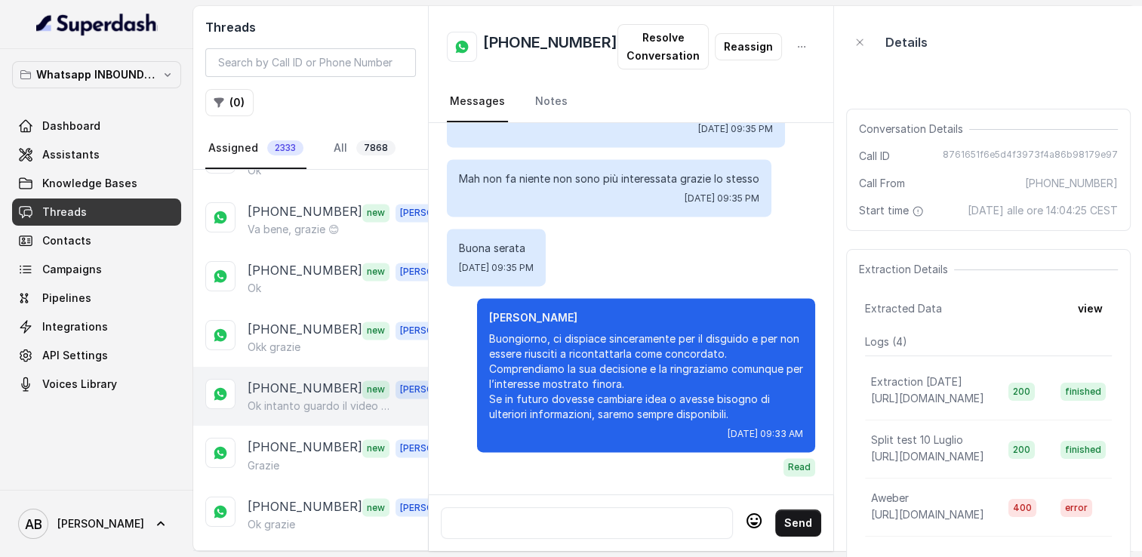
scroll to position [2573, 0]
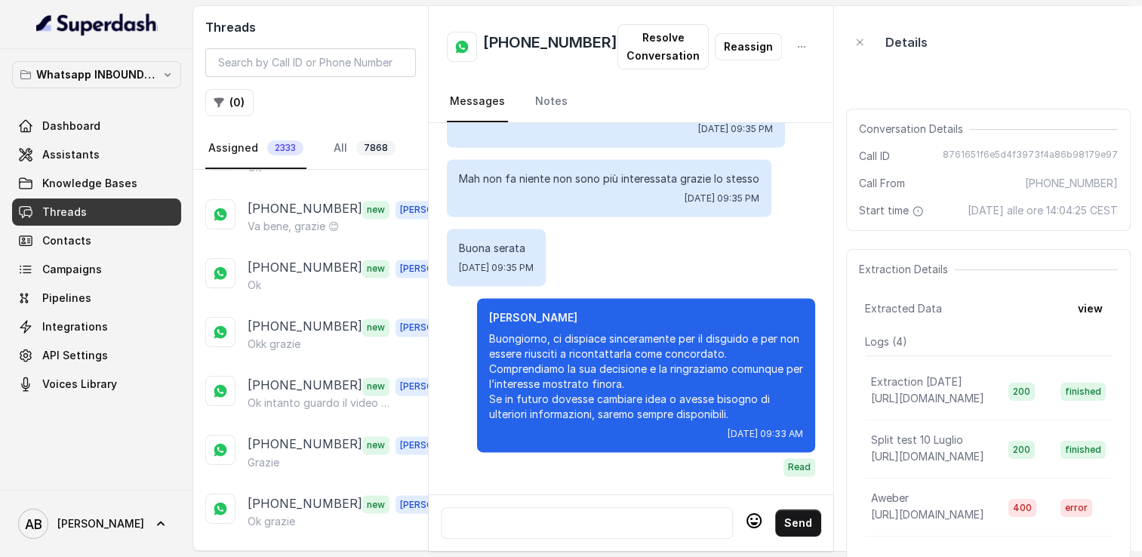
click at [297, 552] on p "Load more conversations" at bounding box center [311, 561] width 148 height 18
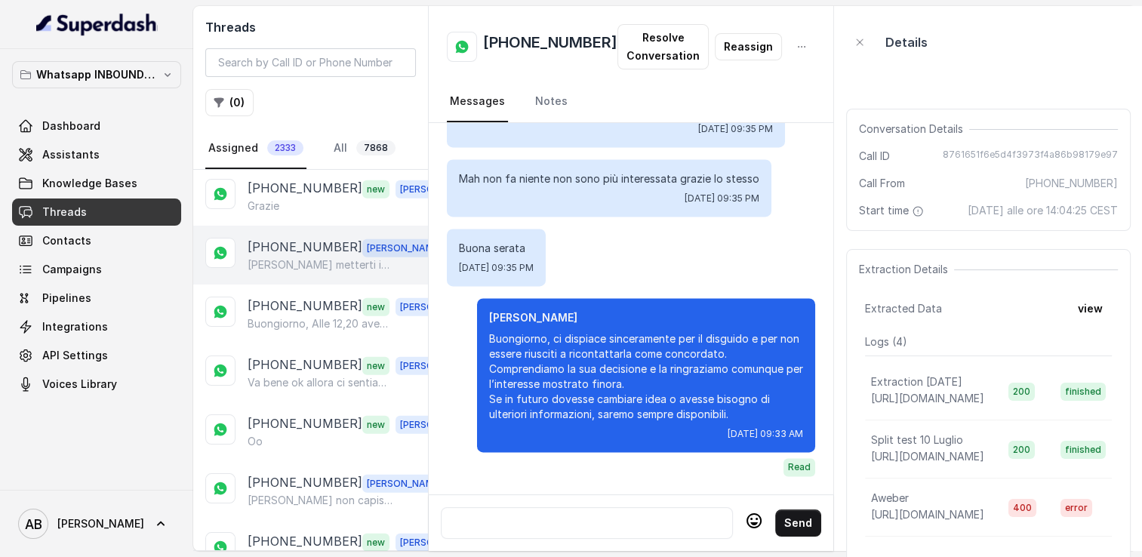
scroll to position [3780, 0]
